Goal: Transaction & Acquisition: Purchase product/service

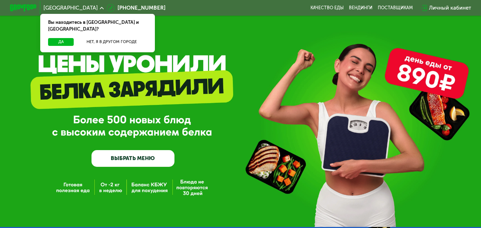
scroll to position [36, 0]
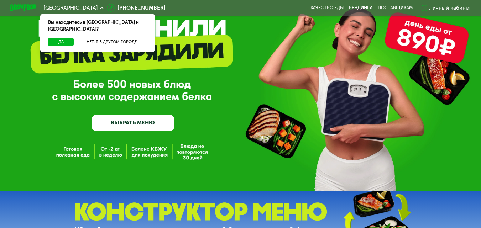
click at [157, 118] on link "ВЫБРАТЬ МЕНЮ" at bounding box center [132, 123] width 83 height 17
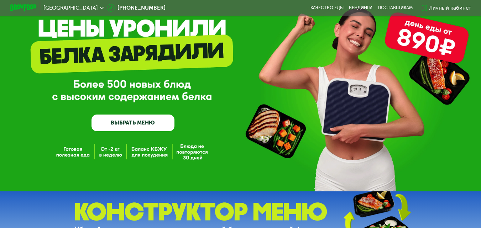
click at [168, 123] on link "ВЫБРАТЬ МЕНЮ" at bounding box center [132, 123] width 83 height 17
click at [152, 126] on link "ВЫБРАТЬ МЕНЮ" at bounding box center [132, 123] width 83 height 17
click at [139, 121] on link "ВЫБРАТЬ МЕНЮ" at bounding box center [132, 123] width 83 height 17
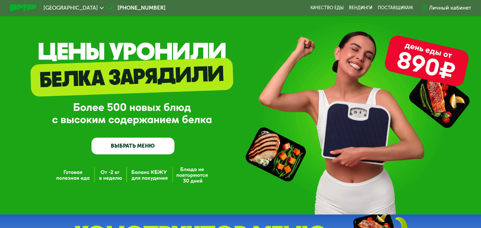
scroll to position [0, 0]
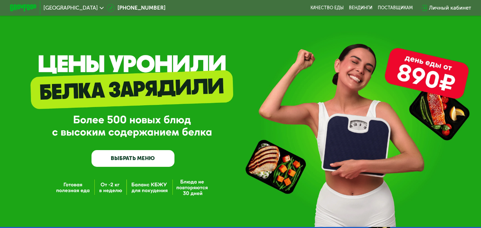
click at [70, 5] on span "[GEOGRAPHIC_DATA]" at bounding box center [70, 7] width 54 height 5
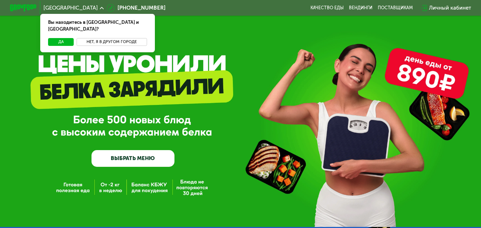
click at [102, 38] on button "Нет, я в другом городе" at bounding box center [111, 42] width 70 height 8
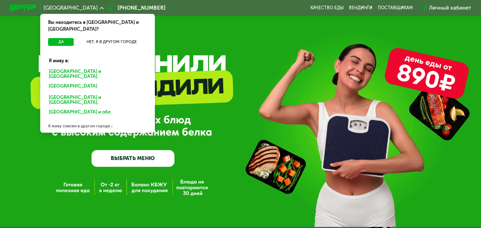
click at [61, 81] on div "[GEOGRAPHIC_DATA] и [GEOGRAPHIC_DATA]." at bounding box center [96, 86] width 104 height 11
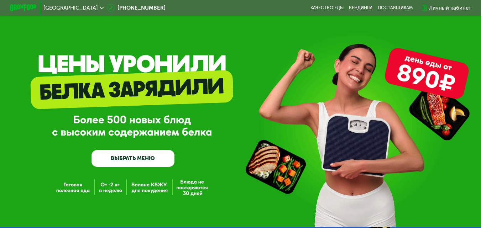
click at [135, 155] on link "ВЫБРАТЬ МЕНЮ" at bounding box center [132, 158] width 83 height 17
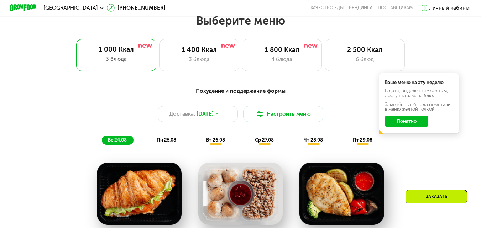
scroll to position [682, 0]
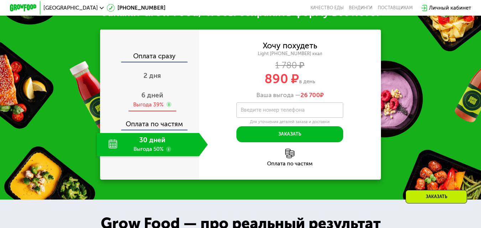
click at [172, 106] on div "6 дней Выгода 39%" at bounding box center [152, 99] width 111 height 23
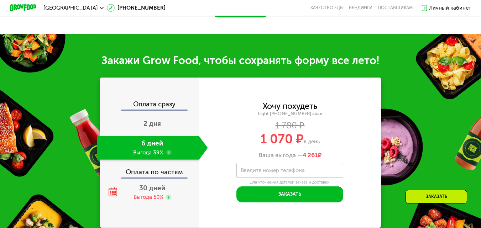
scroll to position [646, 0]
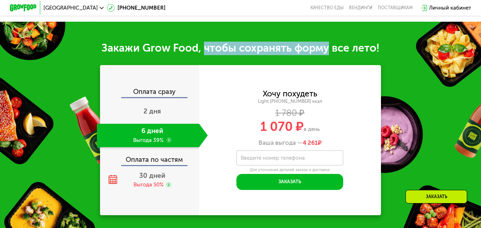
drag, startPoint x: 203, startPoint y: 52, endPoint x: 329, endPoint y: 52, distance: 126.3
click at [329, 52] on div "Закажи Grow Food, чтобы сохранять форму все лето!" at bounding box center [240, 49] width 481 height 14
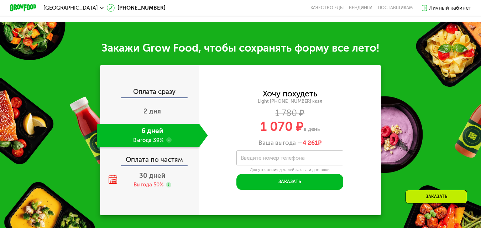
click at [302, 105] on div "Light [PHONE_NUMBER] ккал" at bounding box center [289, 102] width 181 height 6
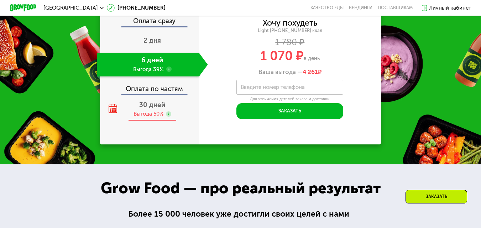
scroll to position [717, 0]
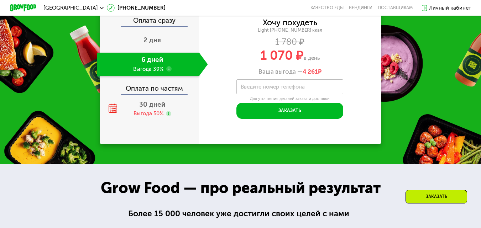
click at [269, 59] on span "1 070 ₽" at bounding box center [281, 55] width 43 height 15
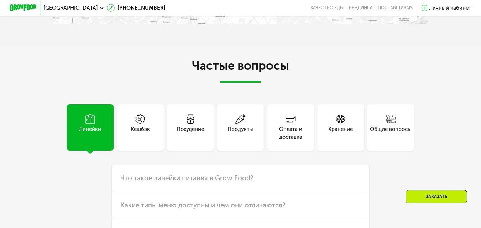
scroll to position [1642, 0]
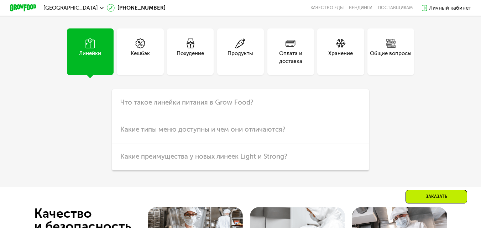
click at [243, 65] on div "Продукты" at bounding box center [240, 57] width 26 height 16
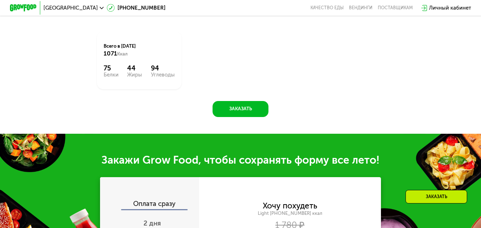
scroll to position [0, 0]
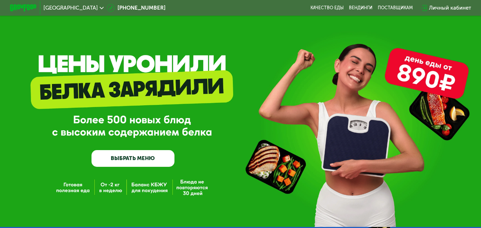
click at [148, 160] on link "ВЫБРАТЬ МЕНЮ" at bounding box center [132, 158] width 83 height 17
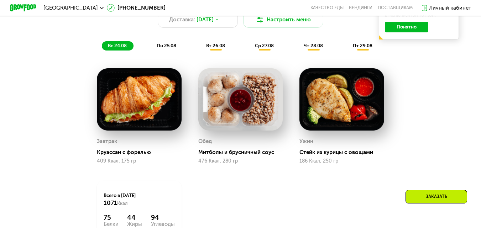
scroll to position [397, 0]
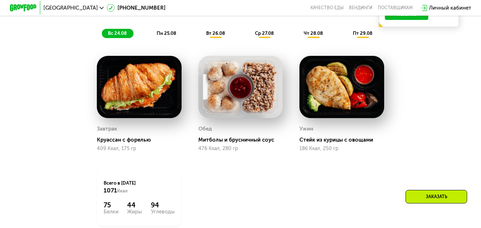
click at [169, 36] on span "пн 25.08" at bounding box center [167, 33] width 20 height 5
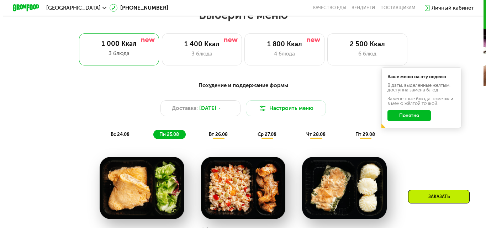
scroll to position [290, 0]
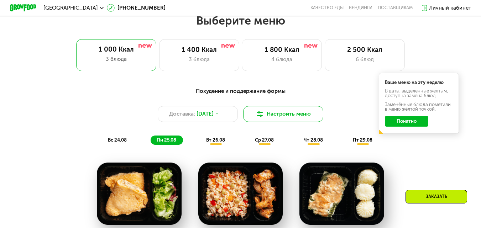
click at [301, 122] on button "Настроить меню" at bounding box center [283, 114] width 80 height 16
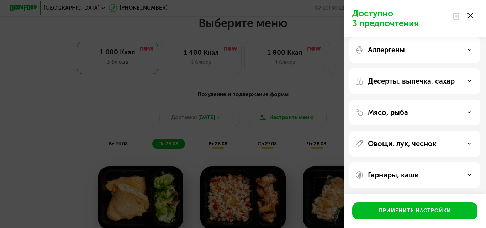
scroll to position [7, 0]
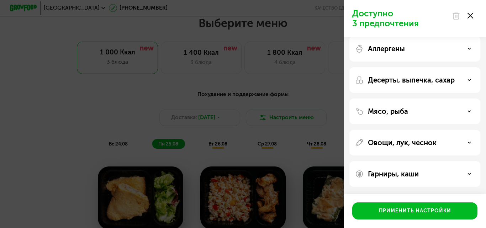
click at [439, 63] on div "Аллергены Десерты, выпечка, сахар Мясо, рыба Овощи, лук, чеснок Гарниры, каши" at bounding box center [415, 111] width 142 height 162
drag, startPoint x: 406, startPoint y: 13, endPoint x: 397, endPoint y: 17, distance: 10.2
click at [401, 15] on p "Доступно 3 предпочтения" at bounding box center [399, 19] width 95 height 20
drag, startPoint x: 397, startPoint y: 17, endPoint x: 397, endPoint y: 22, distance: 5.7
click at [396, 17] on p "Доступно 3 предпочтения" at bounding box center [399, 19] width 95 height 20
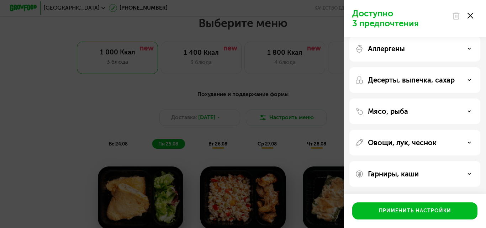
drag, startPoint x: 397, startPoint y: 22, endPoint x: 410, endPoint y: 48, distance: 28.3
click at [398, 24] on p "Доступно 3 предпочтения" at bounding box center [399, 19] width 95 height 20
click at [427, 130] on div "Мясо, рыба" at bounding box center [414, 143] width 131 height 26
click at [428, 109] on div "Мясо, рыба" at bounding box center [415, 111] width 120 height 9
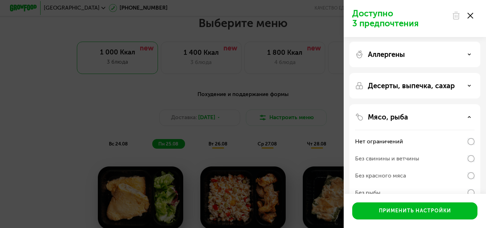
scroll to position [0, 0]
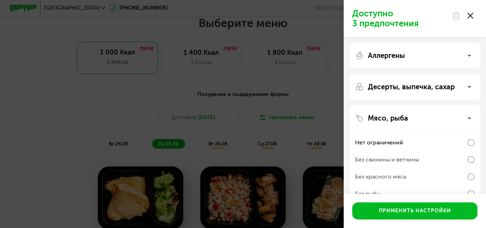
click at [433, 56] on div "Аллергены" at bounding box center [415, 55] width 120 height 9
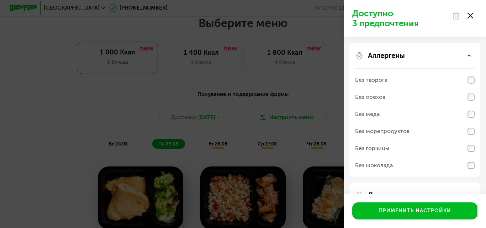
click at [433, 56] on div "Аллергены" at bounding box center [415, 55] width 120 height 9
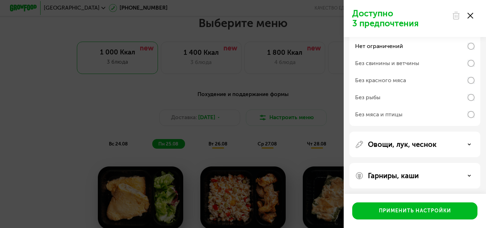
scroll to position [98, 0]
